Goal: Contribute content

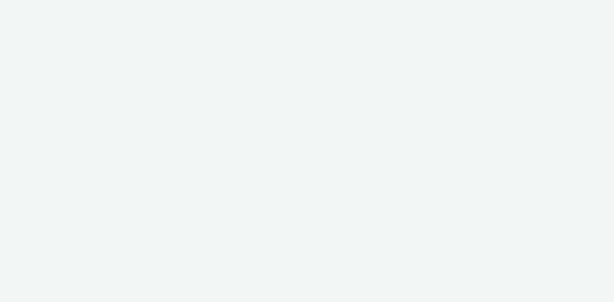
select select "4905062d-13ce-4986-87c2-be94dfa9bf08"
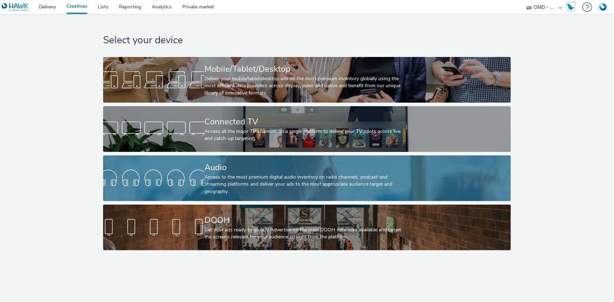
click at [238, 166] on div "Audio" at bounding box center [305, 167] width 202 height 12
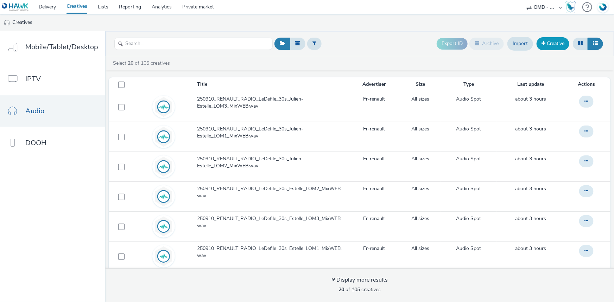
click at [545, 45] on link "Creative" at bounding box center [553, 43] width 33 height 13
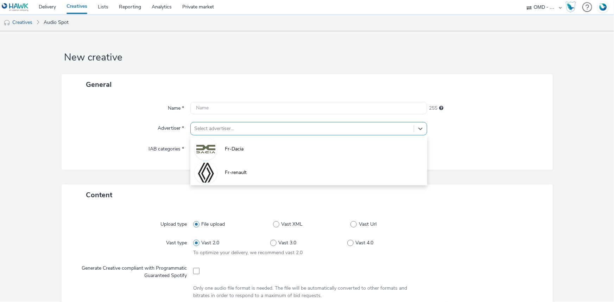
click at [231, 132] on div at bounding box center [302, 129] width 216 height 8
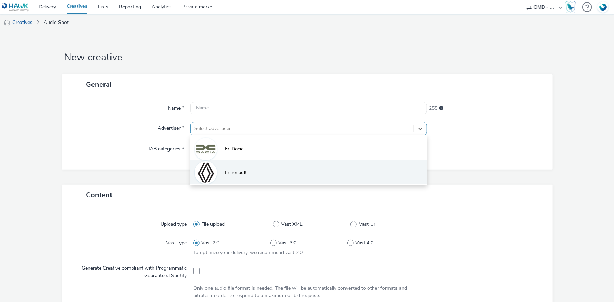
click at [241, 173] on span "Fr-renault" at bounding box center [236, 172] width 22 height 7
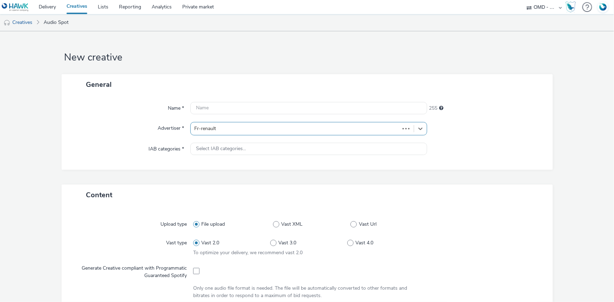
type input "[URL][DOMAIN_NAME]"
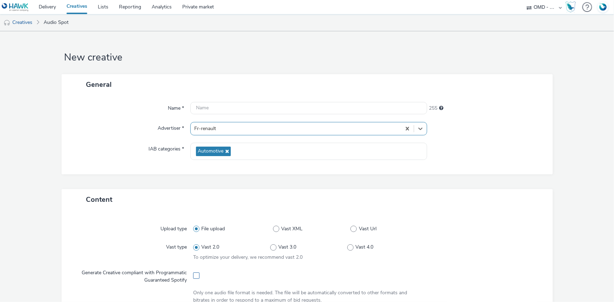
click at [195, 278] on span at bounding box center [196, 276] width 6 height 6
checkbox input "true"
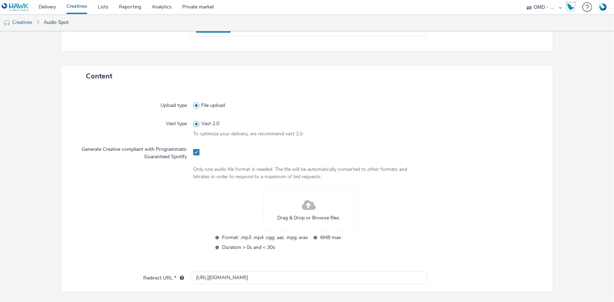
scroll to position [192, 0]
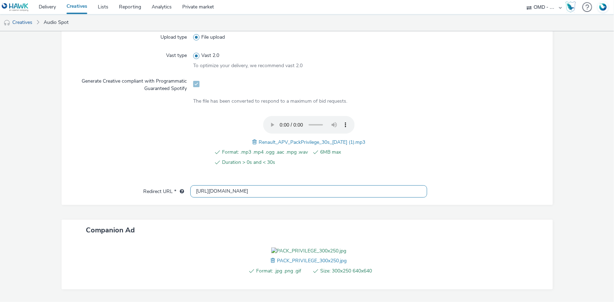
click at [222, 187] on input "[URL][DOMAIN_NAME]" at bounding box center [308, 191] width 237 height 12
paste input "s://[DOMAIN_NAME][URL]"
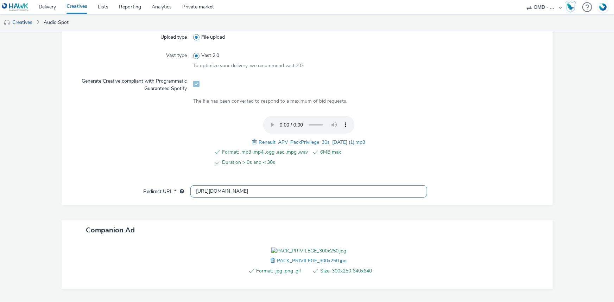
type input "[URL][DOMAIN_NAME]"
click at [304, 144] on span "Renault_APV_PackPrivilege_30s_[DATE] (1).mp3" at bounding box center [312, 142] width 107 height 7
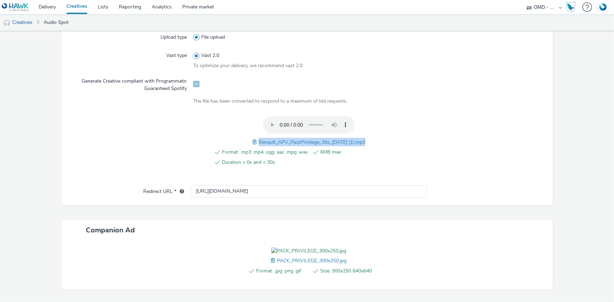
copy span "Renault_APV_PackPrivilege_30s_[DATE] (1).mp3"
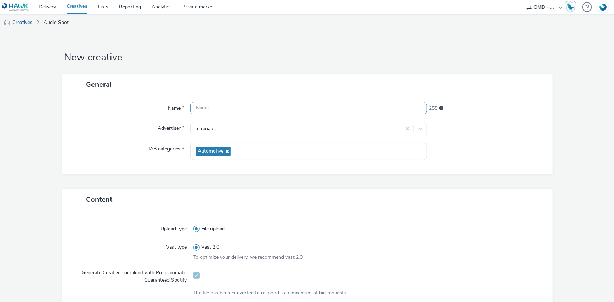
click at [217, 112] on input "text" at bounding box center [308, 108] width 237 height 12
paste input "Renault_APV_PackPrivilege_30s_[DATE] (1).mp3"
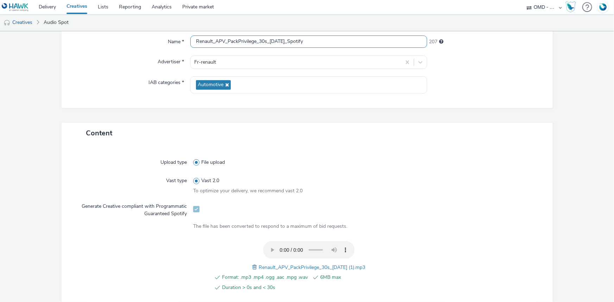
scroll to position [252, 0]
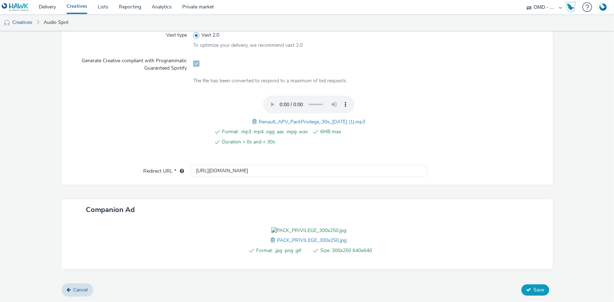
type input "Renault_APV_PackPrivilege_30s_[DATE]_Spotify"
click at [537, 292] on span "Save" at bounding box center [539, 290] width 11 height 7
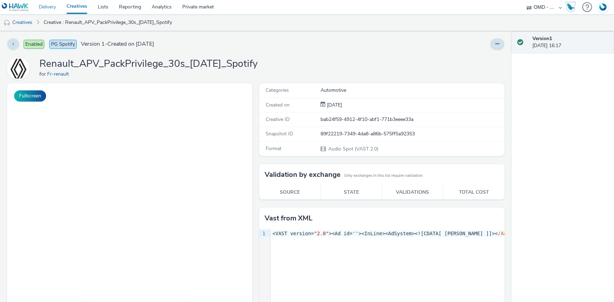
click at [48, 4] on link "Delivery" at bounding box center [47, 7] width 28 height 14
